Goal: Task Accomplishment & Management: Complete application form

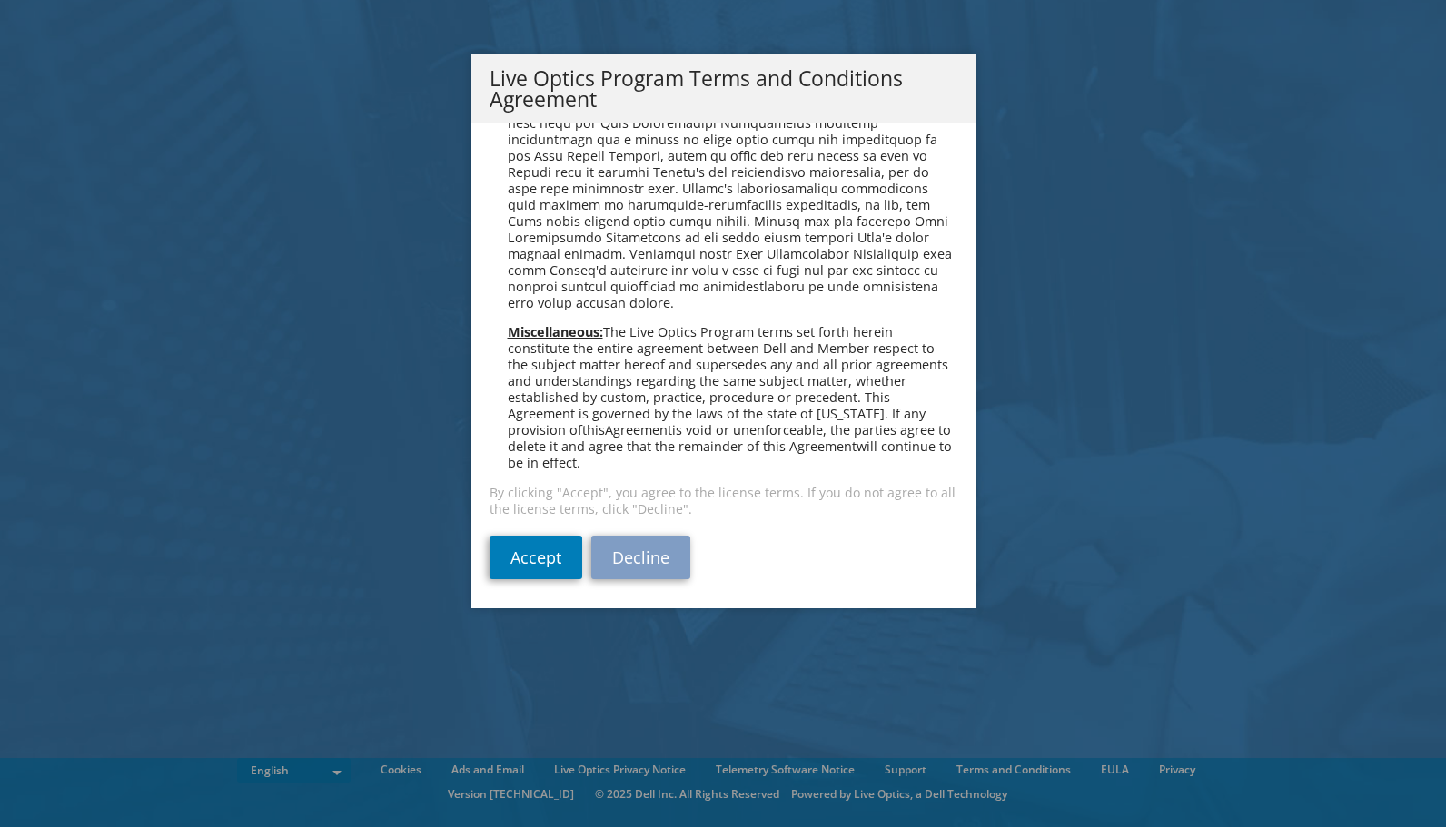
scroll to position [1300, 0]
click at [528, 553] on link "Accept" at bounding box center [535, 556] width 93 height 44
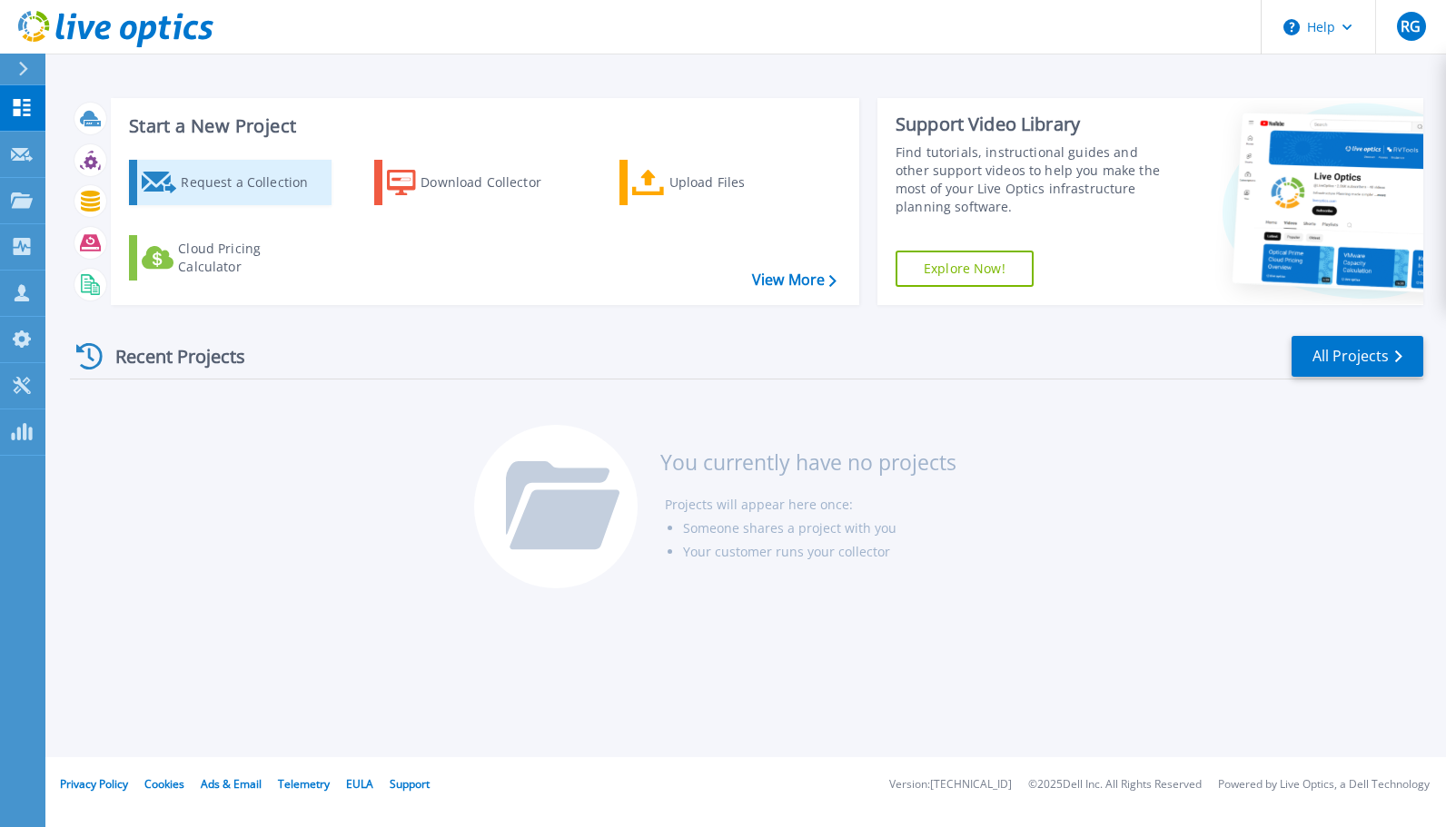
click at [227, 182] on div "Request a Collection" at bounding box center [253, 182] width 145 height 36
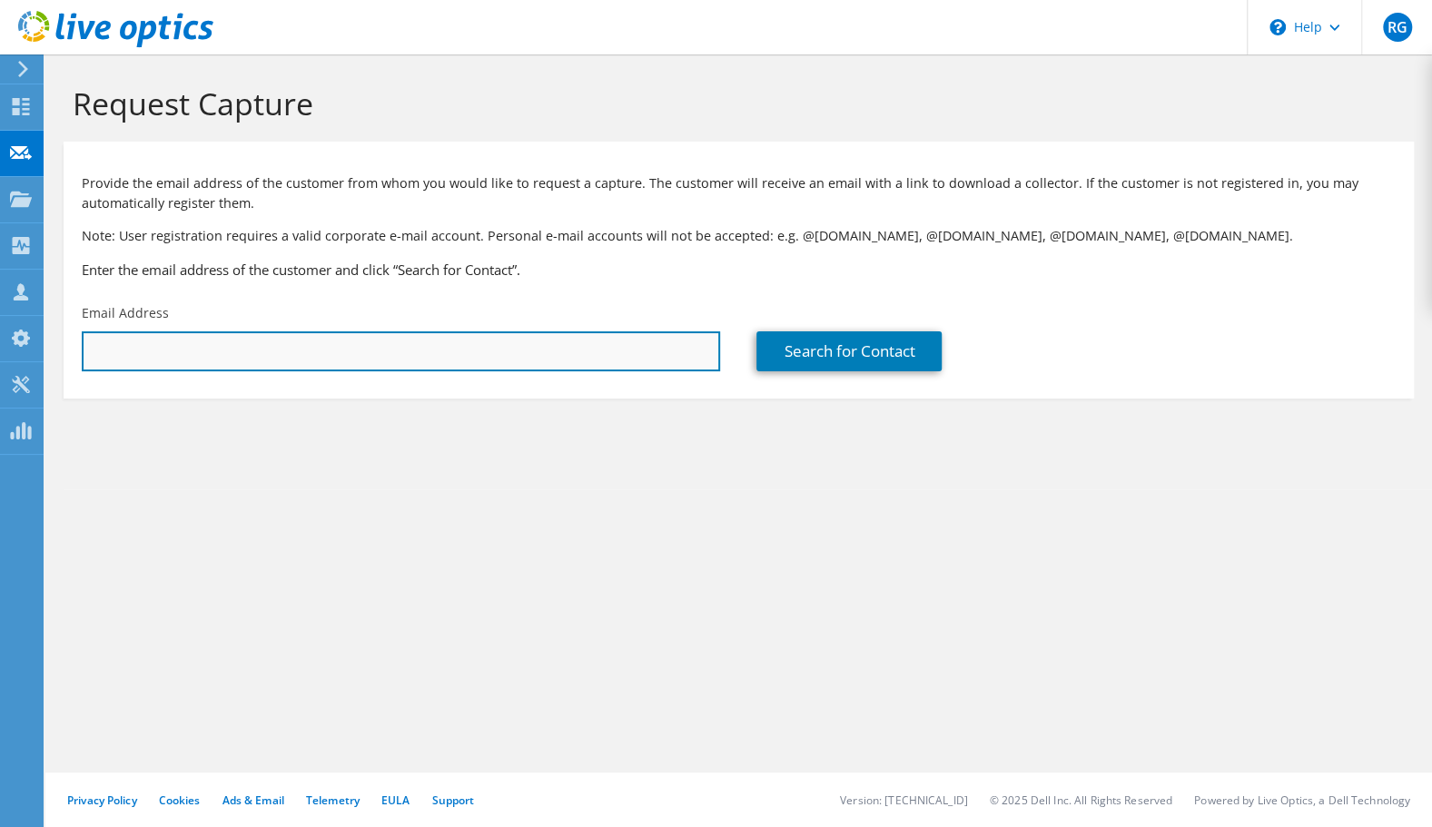
click at [165, 345] on input "text" at bounding box center [401, 351] width 638 height 40
type input "d"
paste input "[EMAIL_ADDRESS][DOMAIN_NAME][US_STATE]"
type input "[EMAIL_ADDRESS][DOMAIN_NAME][US_STATE]"
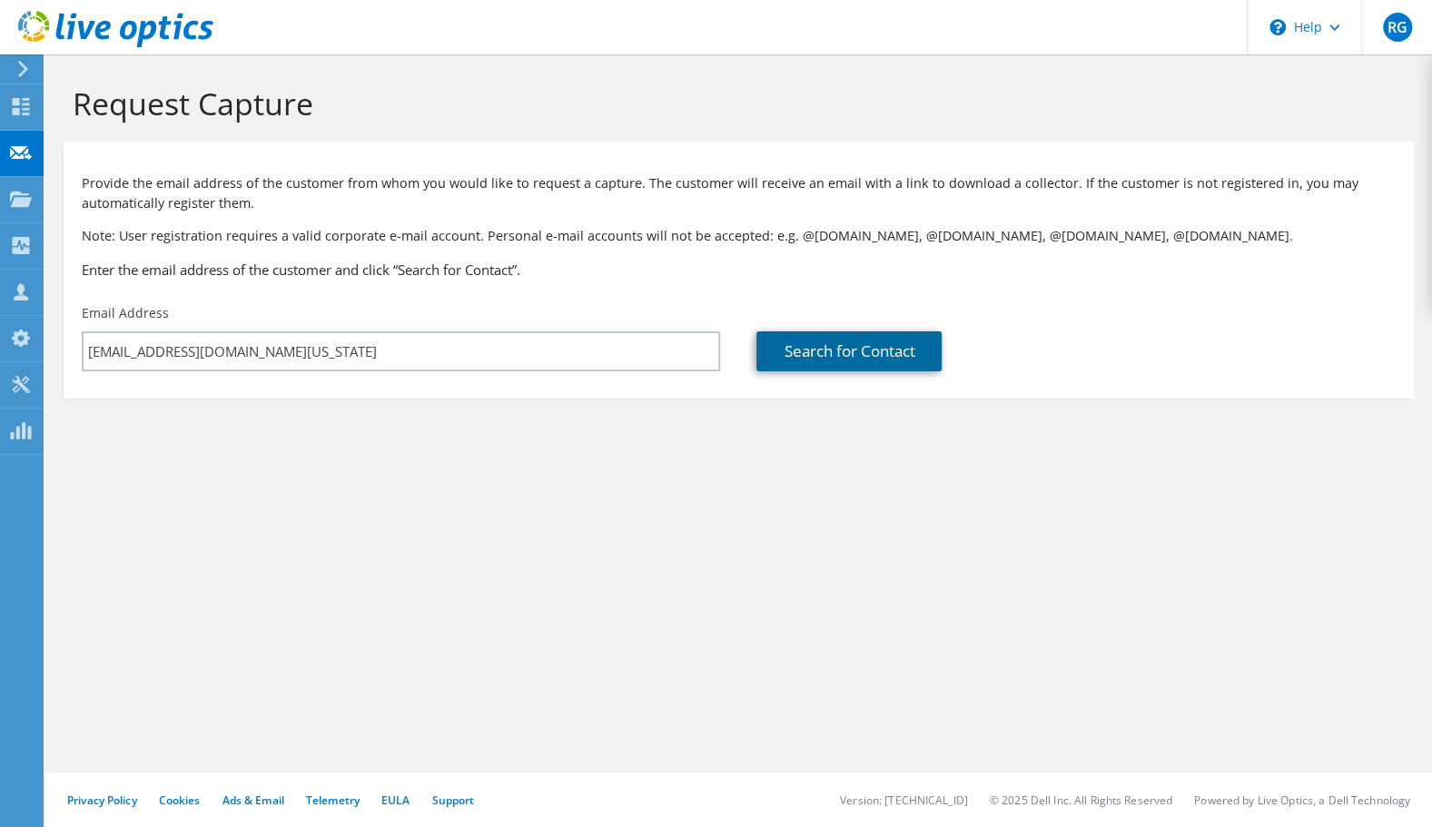
click at [813, 352] on link "Search for Contact" at bounding box center [848, 351] width 185 height 40
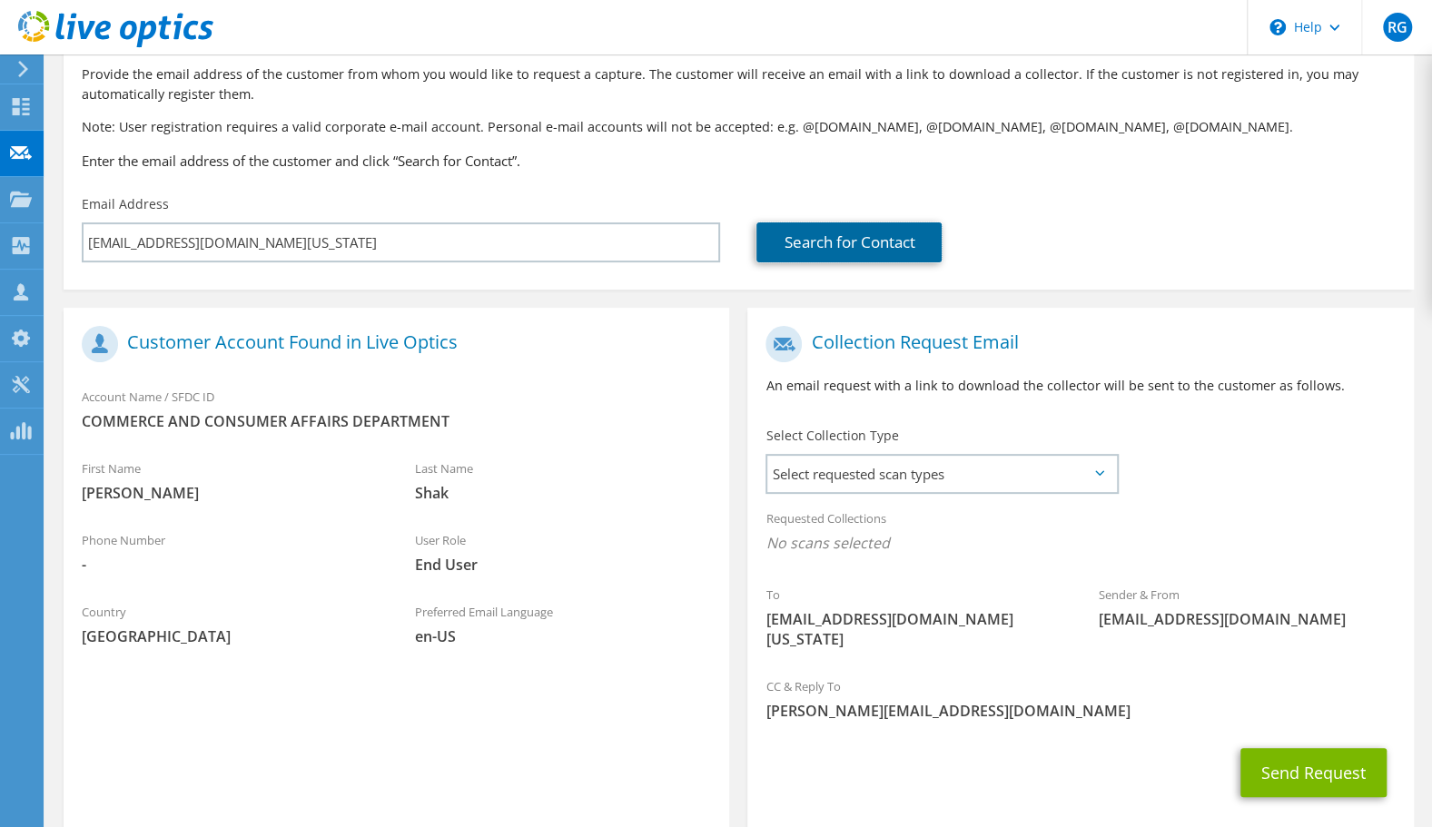
scroll to position [182, 0]
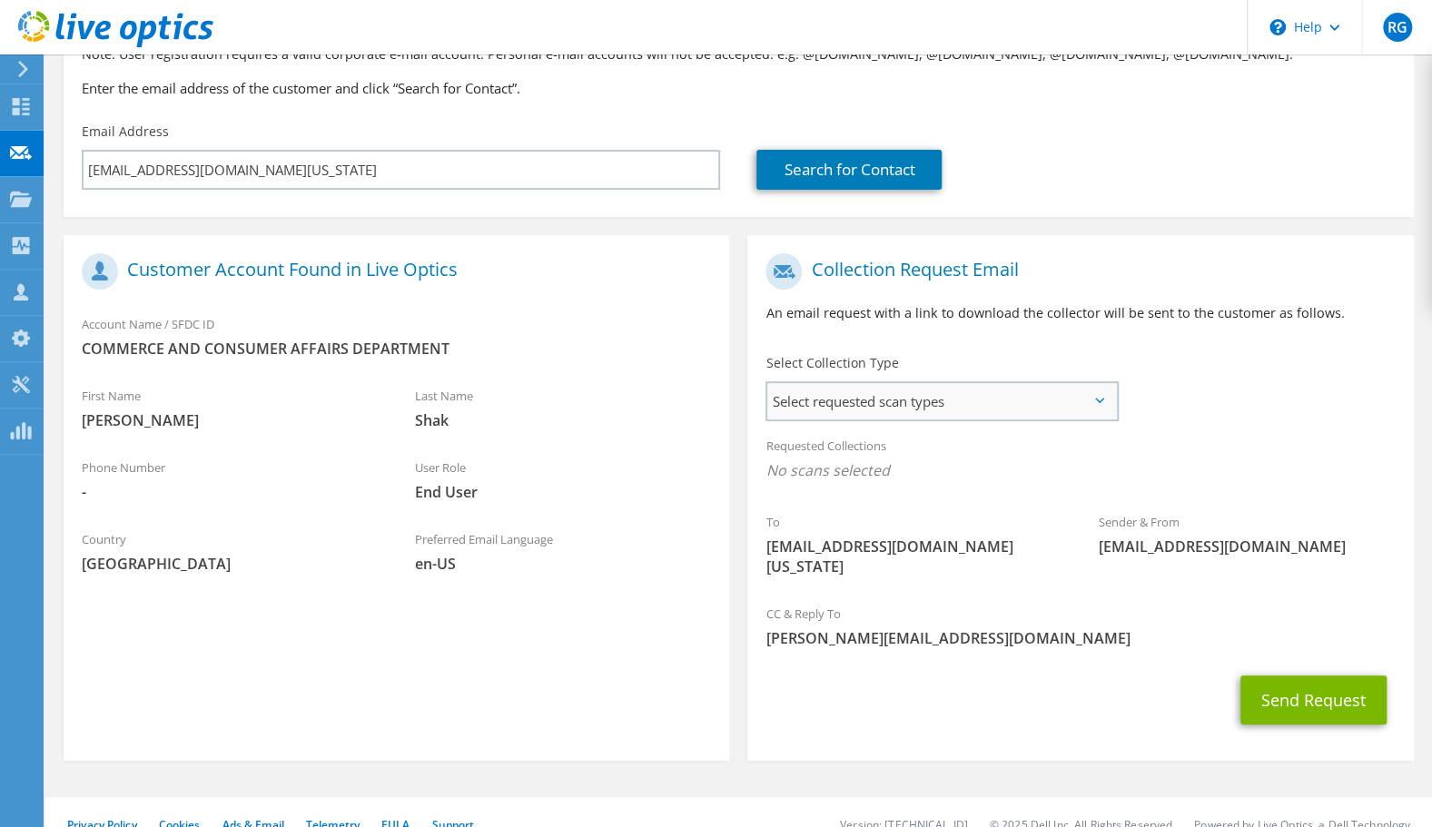
click at [1073, 401] on span "Select requested scan types" at bounding box center [941, 401] width 349 height 36
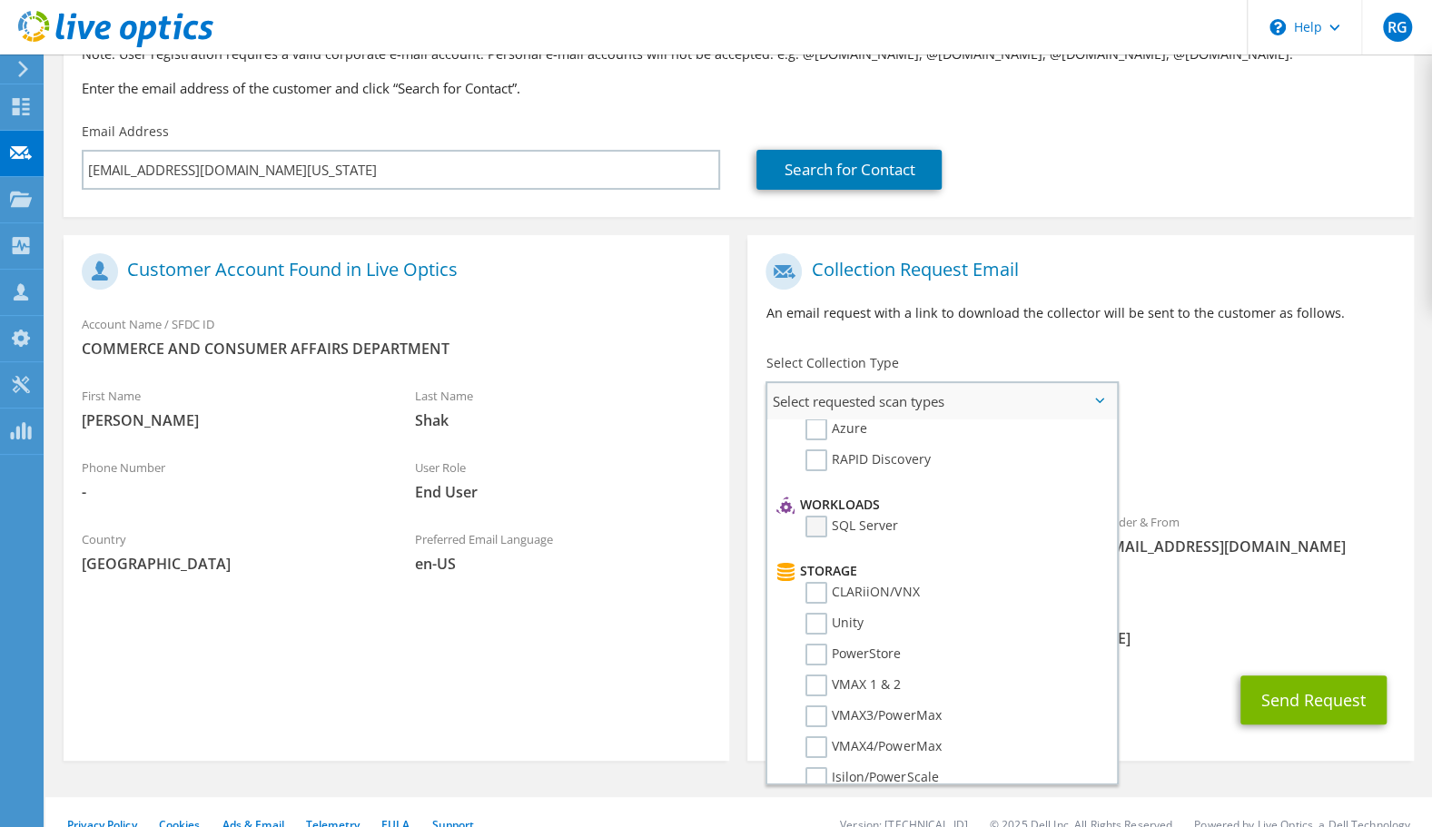
click at [815, 531] on label "SQL Server" at bounding box center [851, 527] width 93 height 22
click at [0, 0] on input "SQL Server" at bounding box center [0, 0] width 0 height 0
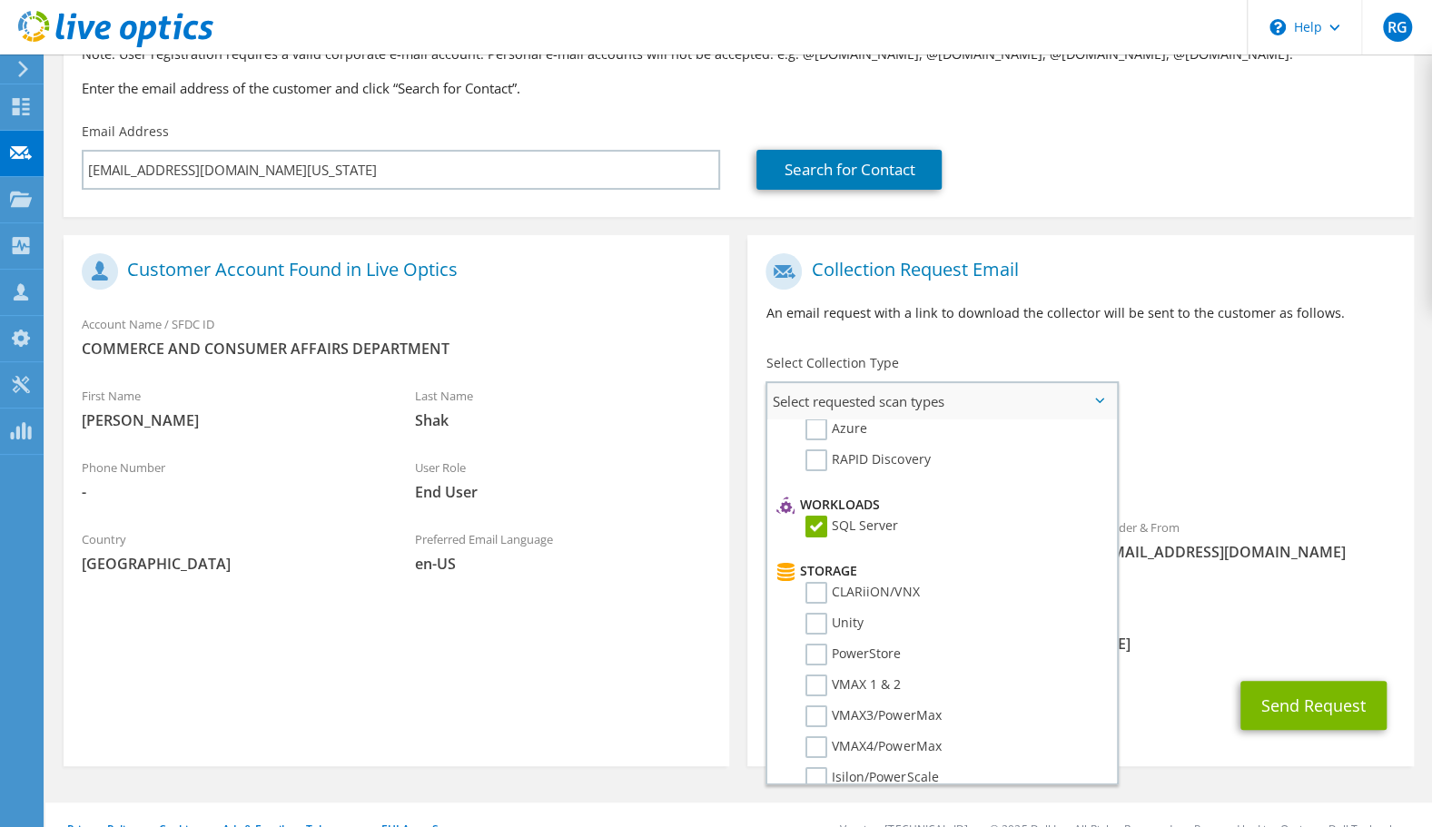
click at [815, 527] on label "SQL Server" at bounding box center [851, 527] width 93 height 22
click at [0, 0] on input "SQL Server" at bounding box center [0, 0] width 0 height 0
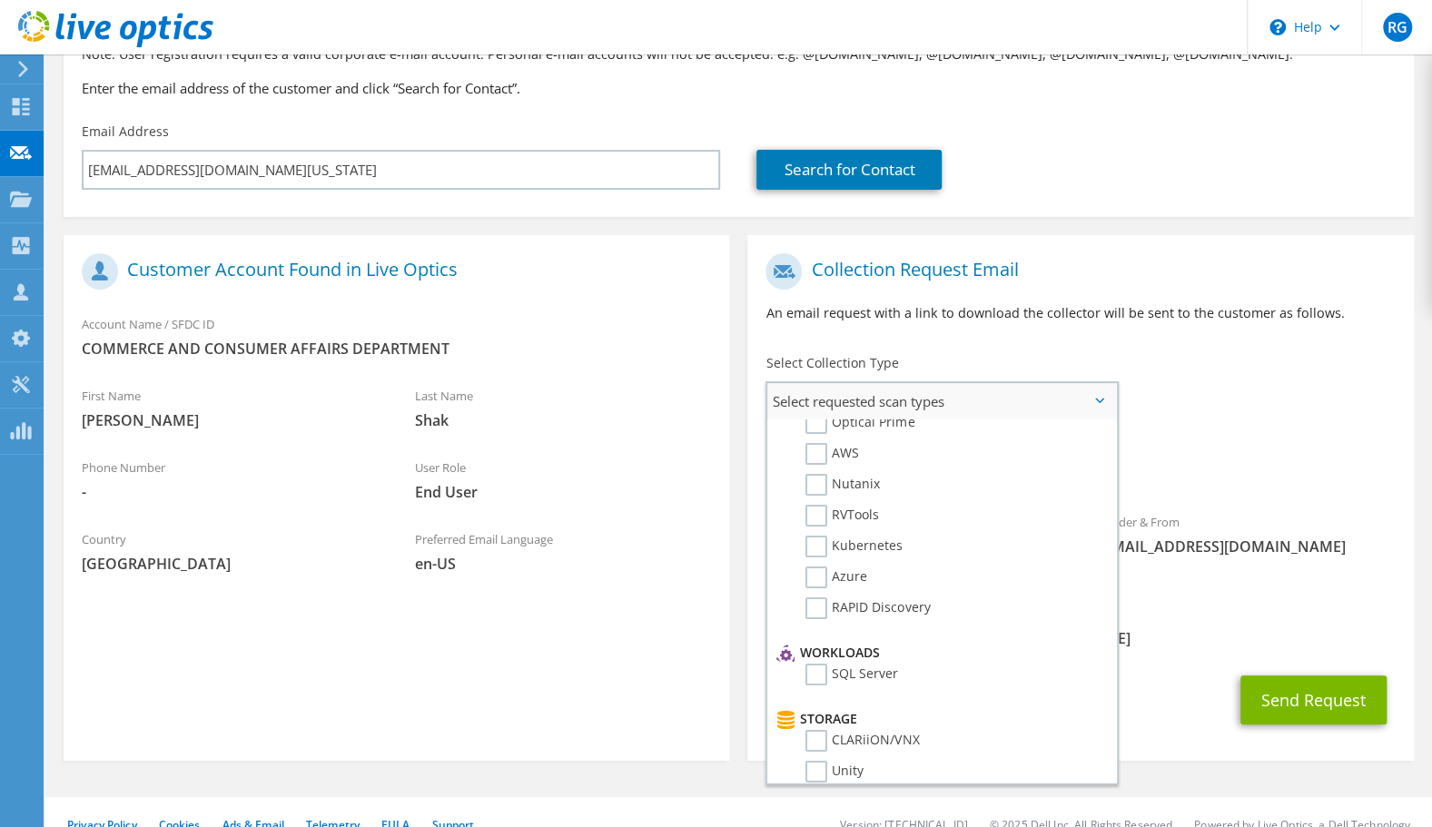
scroll to position [0, 0]
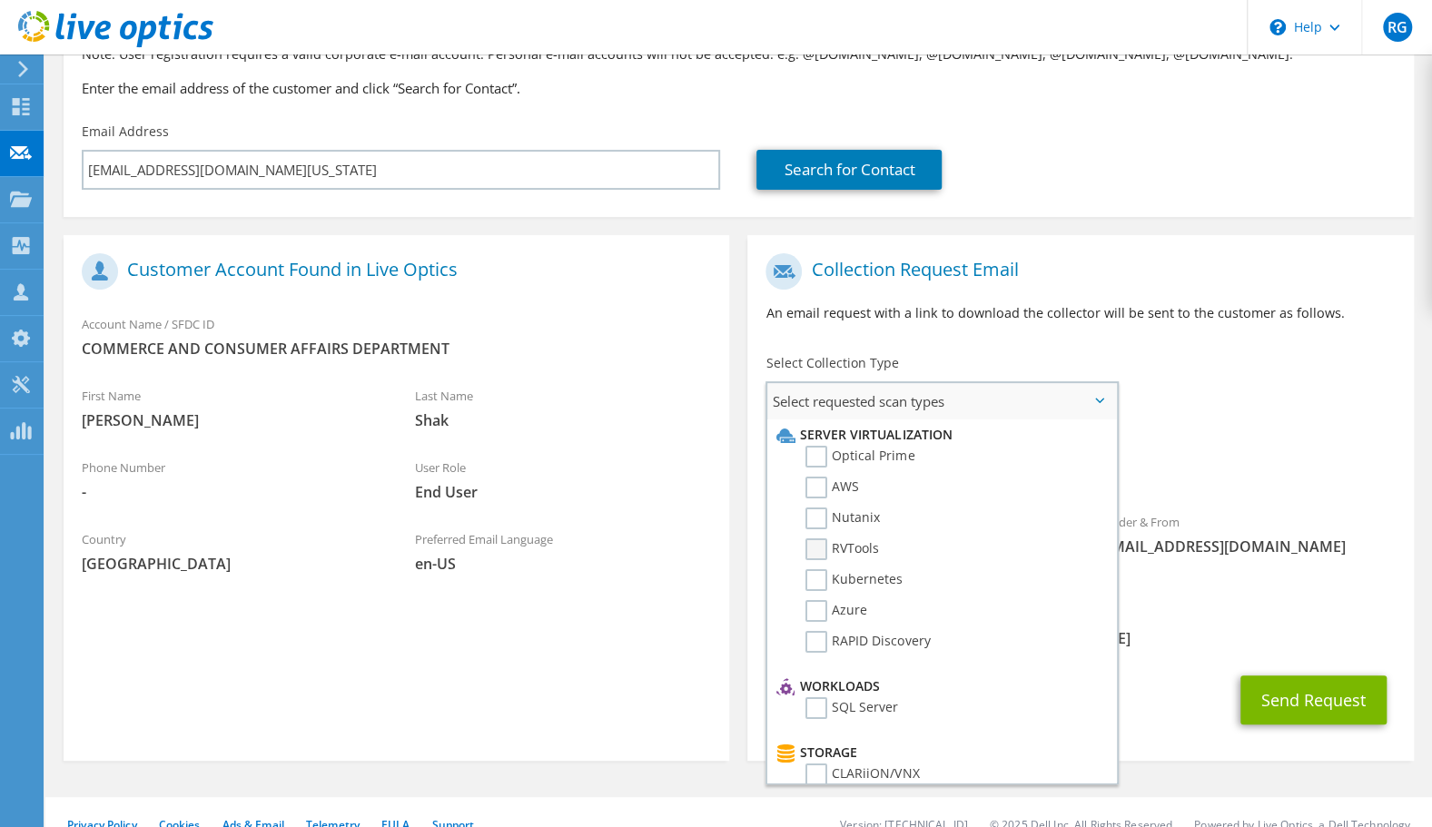
click at [815, 548] on label "RVTools" at bounding box center [842, 549] width 74 height 22
click at [0, 0] on input "RVTools" at bounding box center [0, 0] width 0 height 0
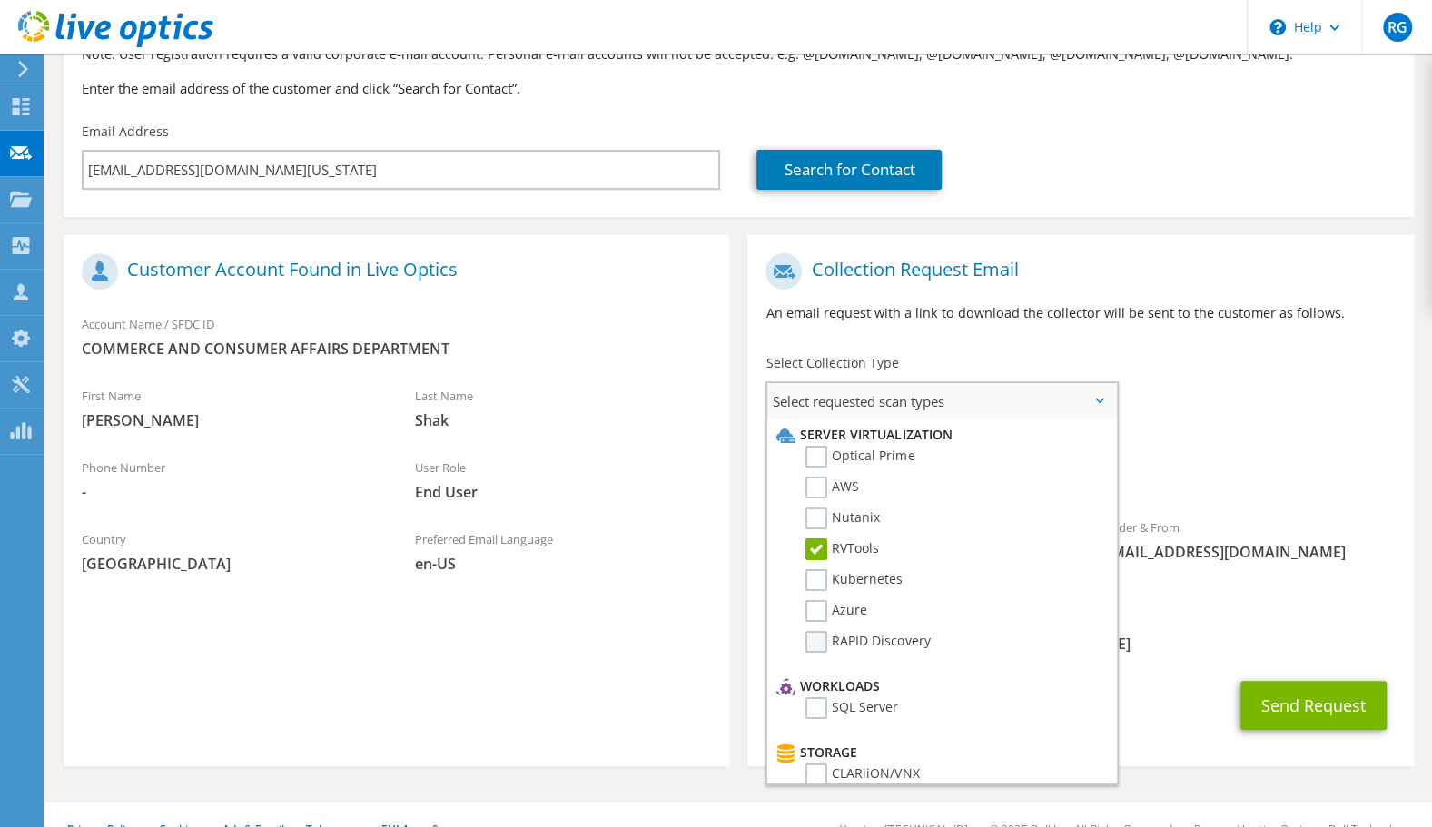
click at [819, 646] on label "RAPID Discovery" at bounding box center [867, 642] width 124 height 22
click at [0, 0] on input "RAPID Discovery" at bounding box center [0, 0] width 0 height 0
click at [808, 707] on label "SQL Server" at bounding box center [851, 708] width 93 height 22
click at [0, 0] on input "SQL Server" at bounding box center [0, 0] width 0 height 0
click at [820, 494] on label "AWS" at bounding box center [832, 488] width 54 height 22
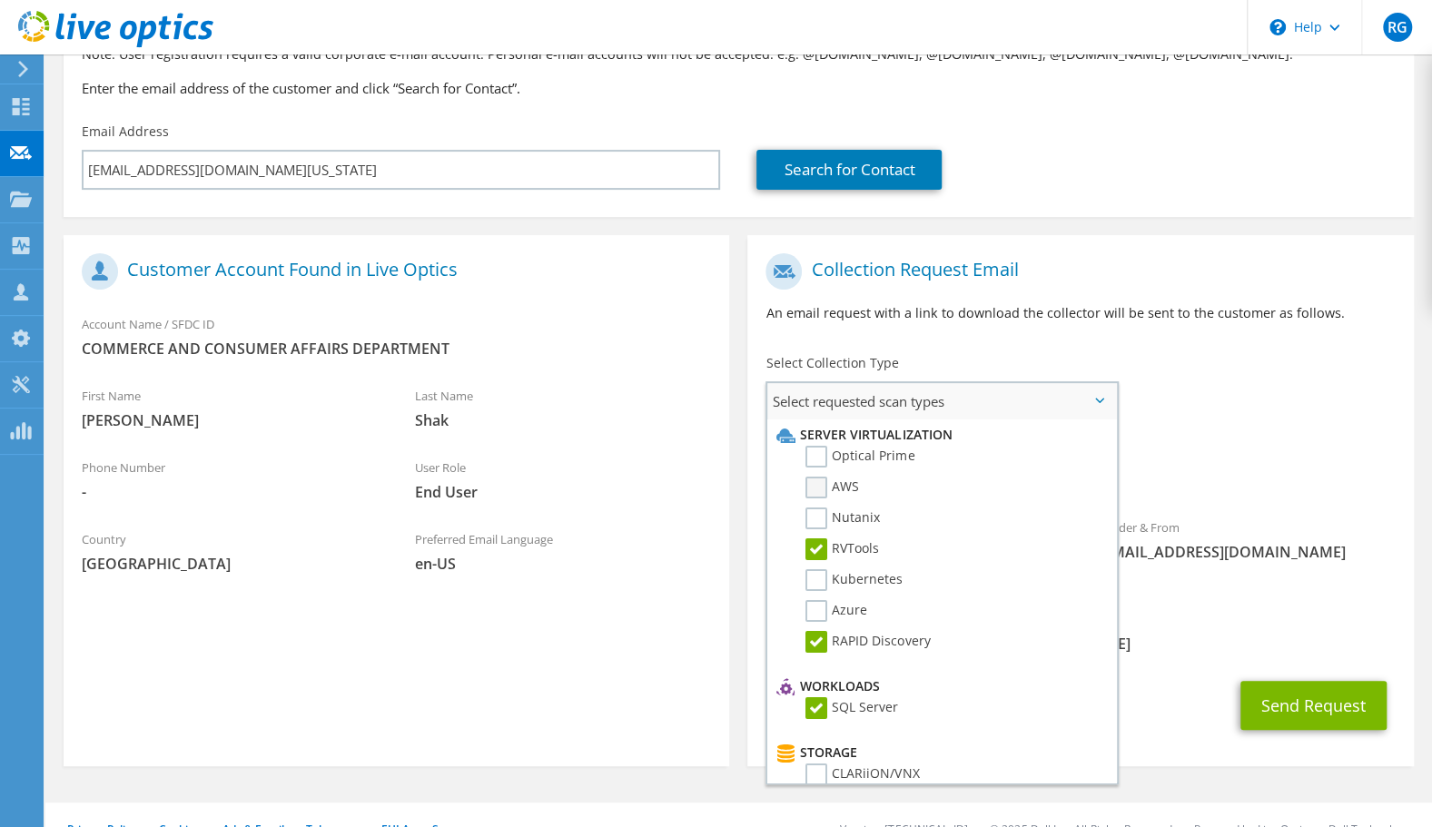
click at [0, 0] on input "AWS" at bounding box center [0, 0] width 0 height 0
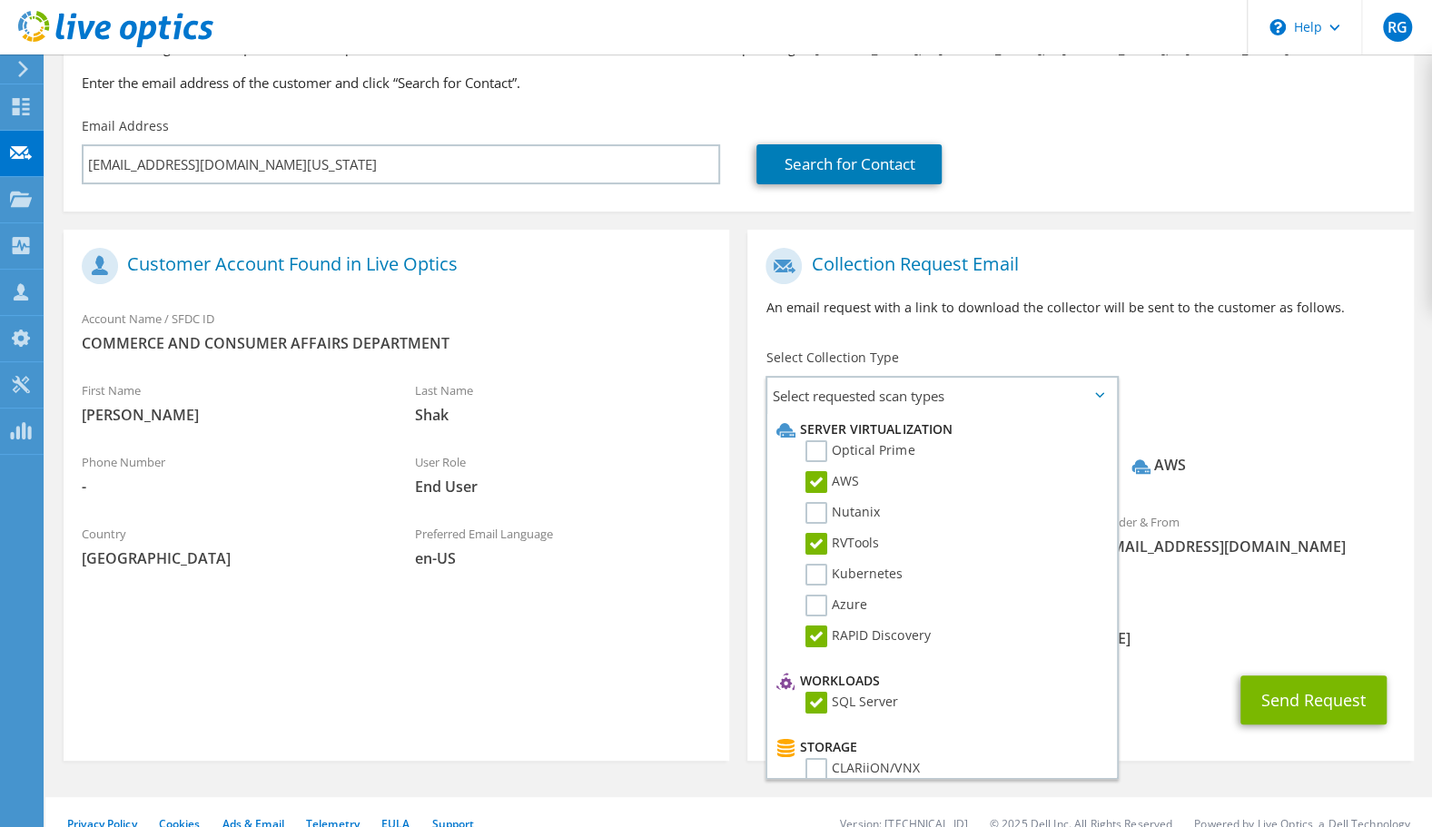
scroll to position [192, 0]
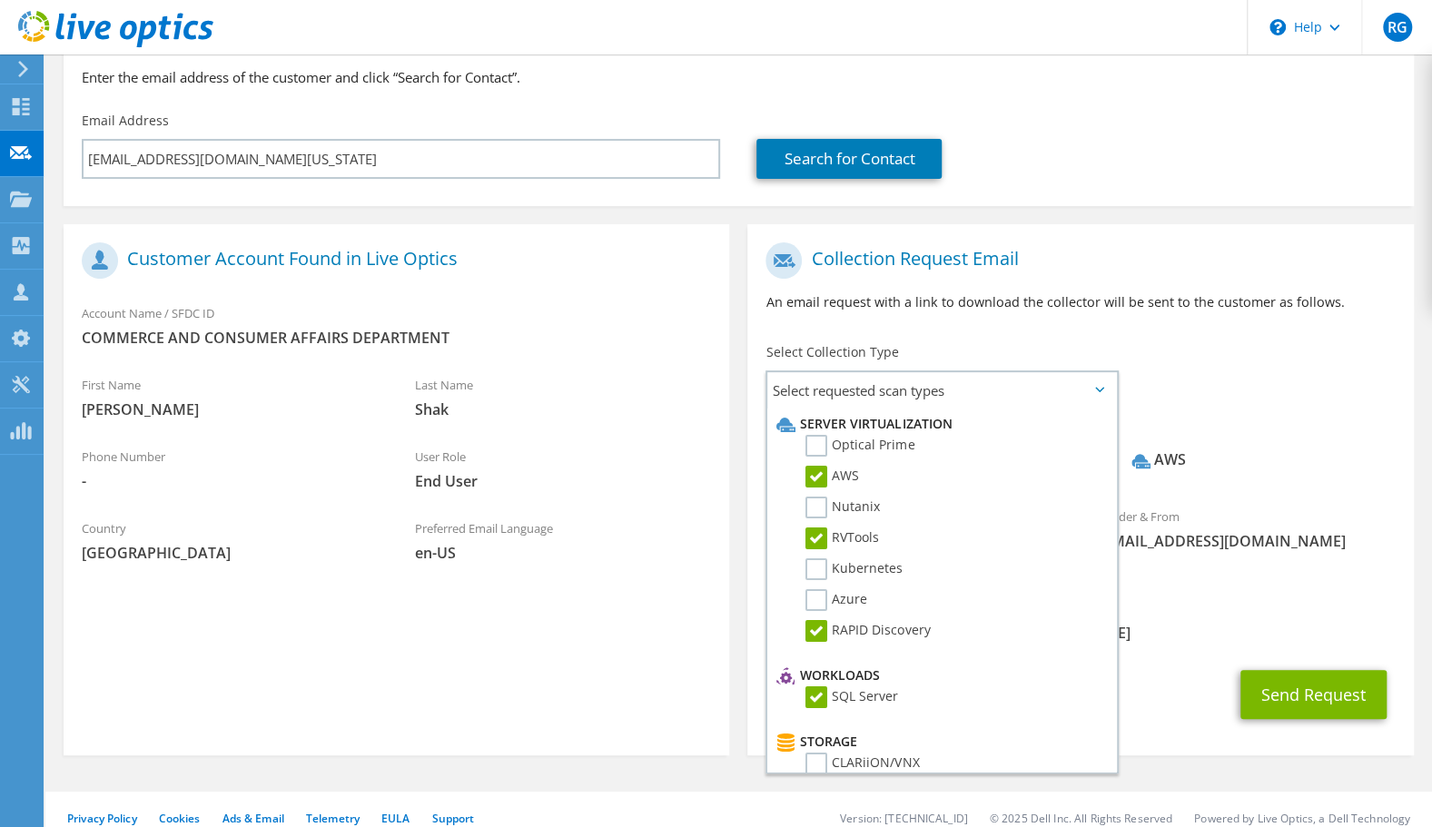
click at [1186, 635] on div "CC & Reply To richard_green@shi.com" at bounding box center [1080, 625] width 666 height 72
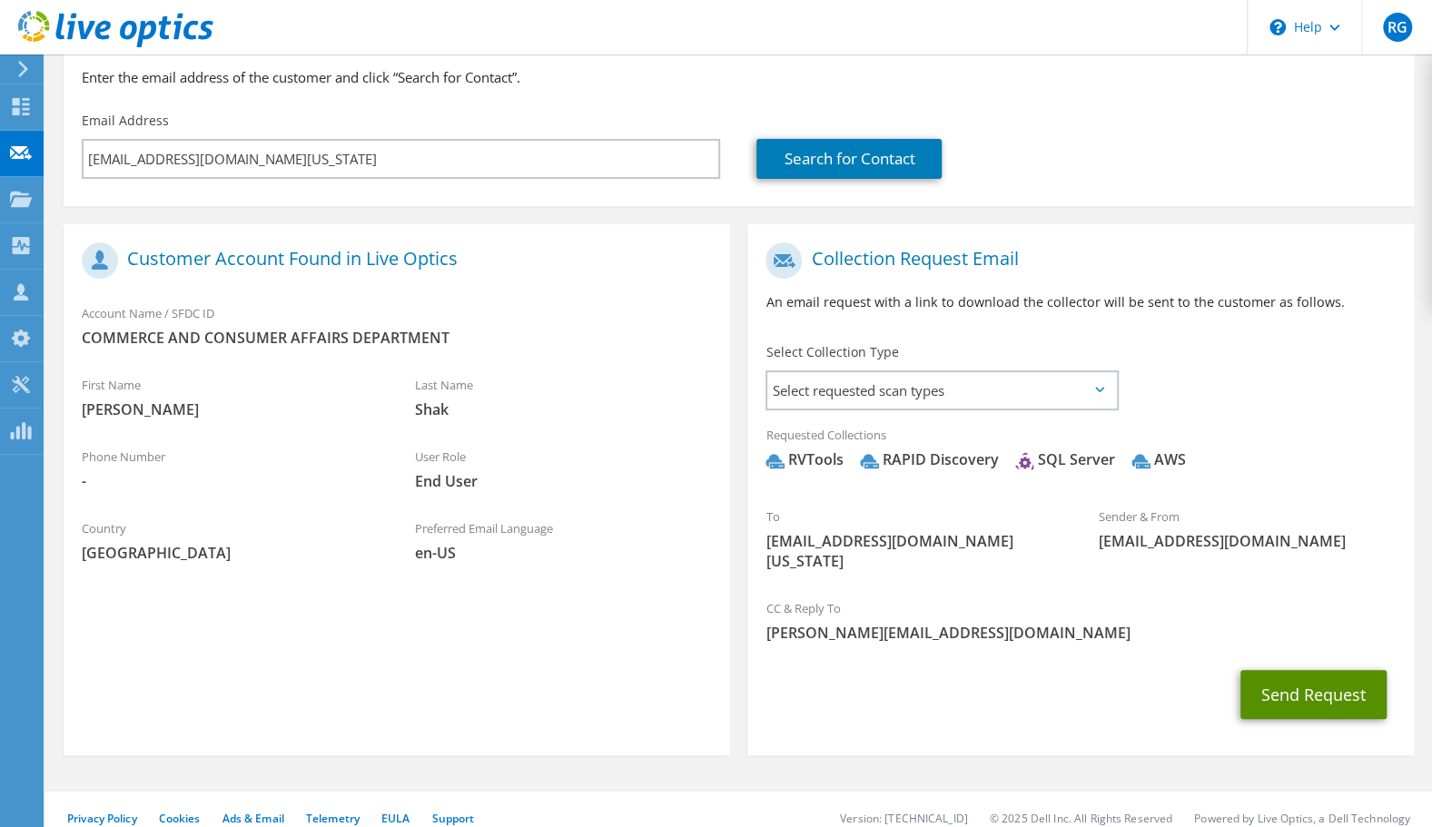
click at [1316, 676] on button "Send Request" at bounding box center [1313, 694] width 146 height 49
